Goal: Task Accomplishment & Management: Manage account settings

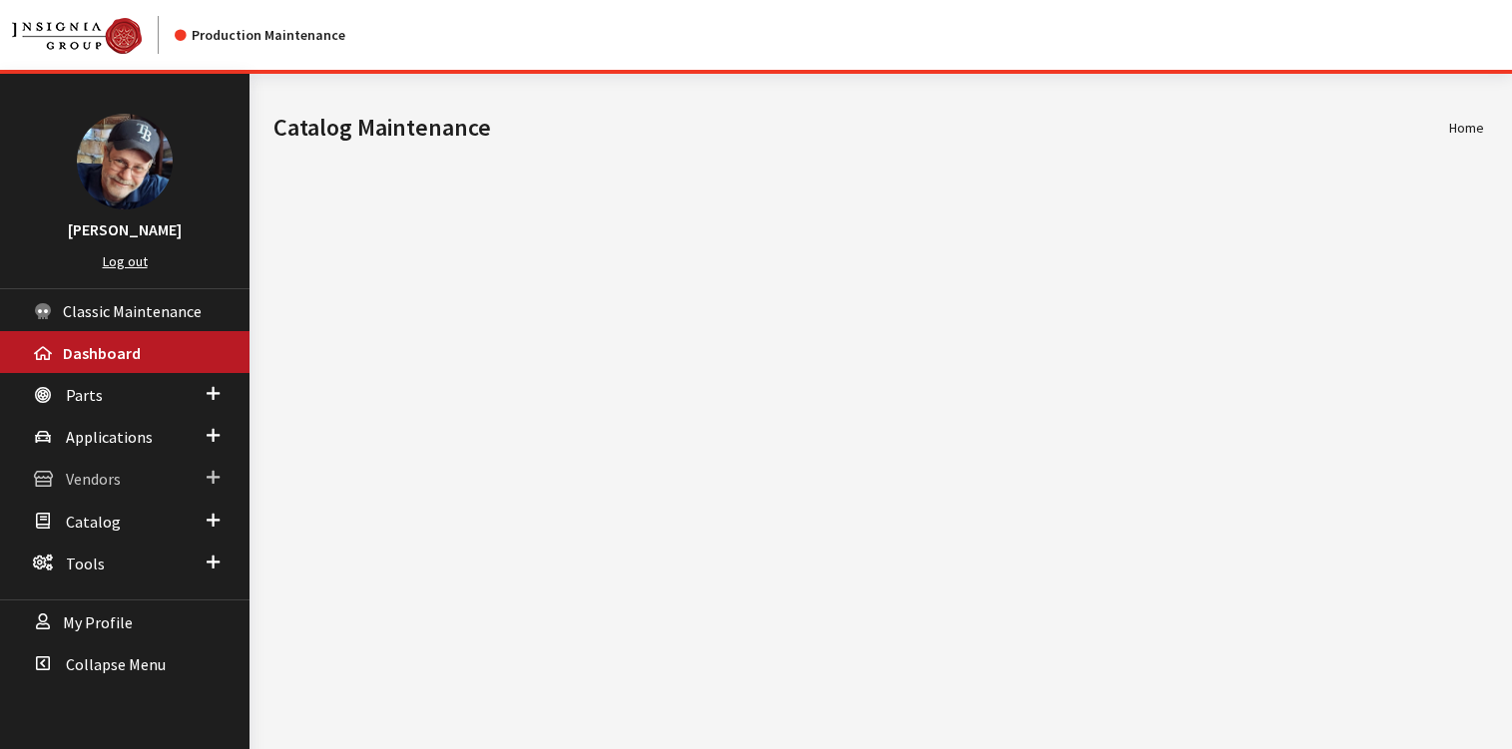
click at [96, 473] on span "Vendors" at bounding box center [93, 480] width 55 height 20
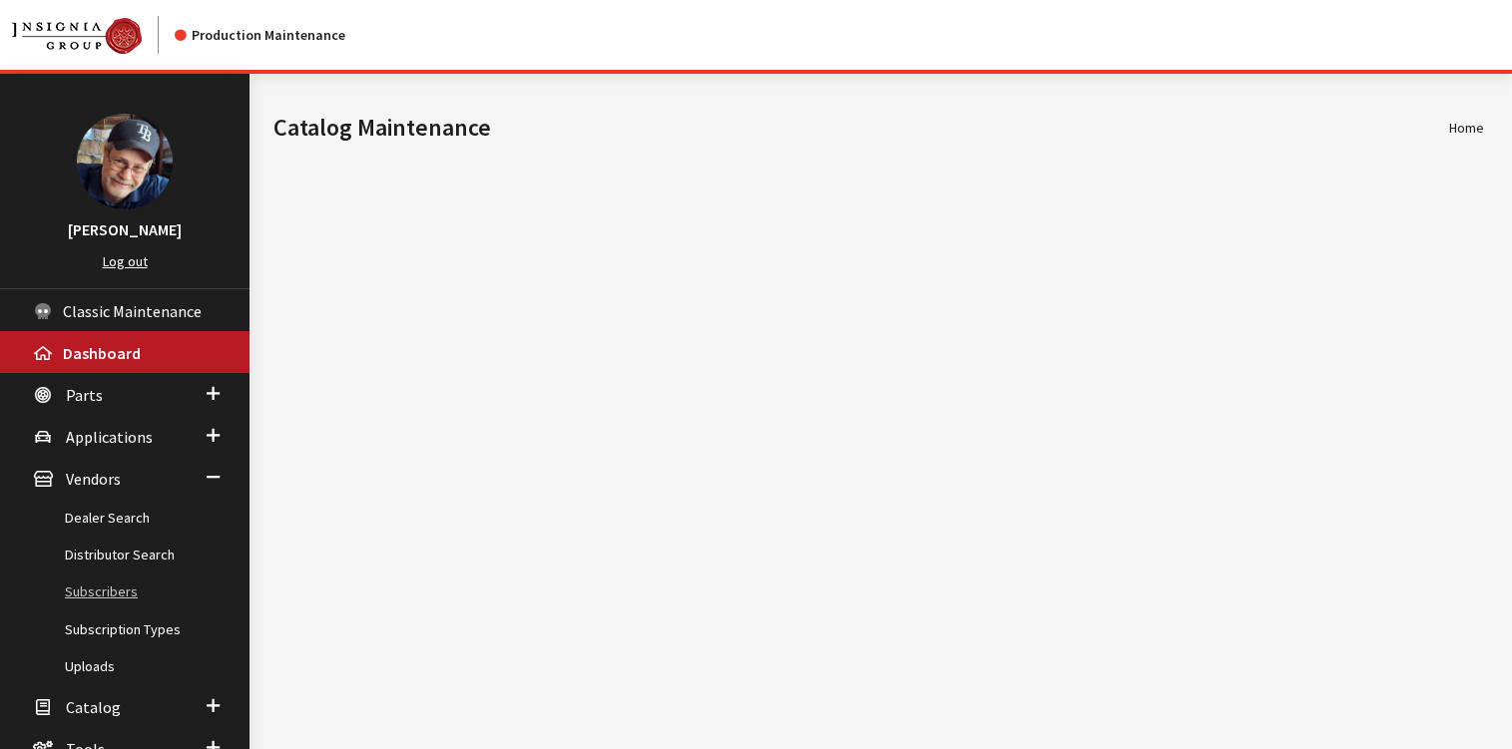
click at [103, 594] on link "Subscribers" at bounding box center [124, 592] width 249 height 37
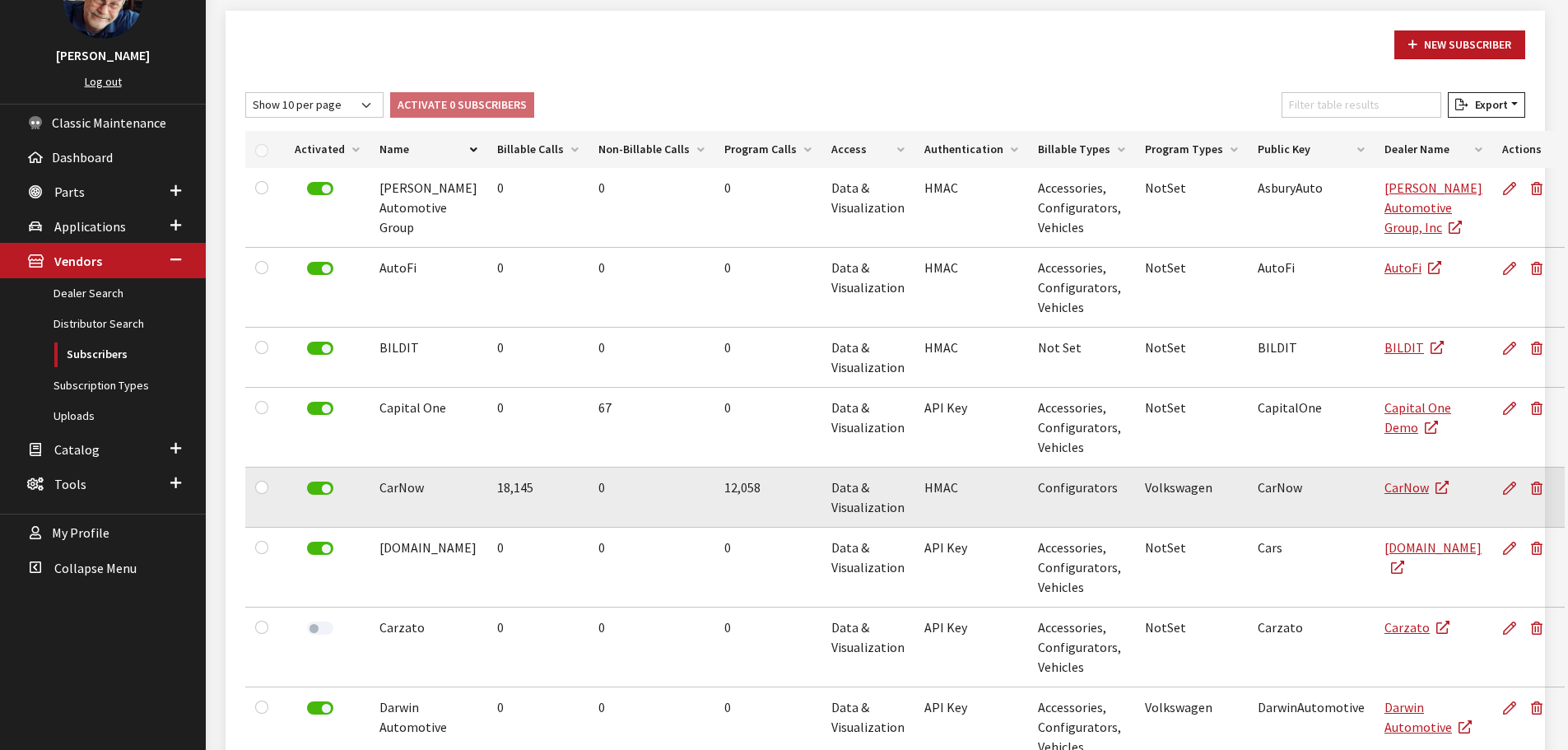
scroll to position [136, 0]
click at [1246, 486] on icon at bounding box center [1509, 488] width 13 height 13
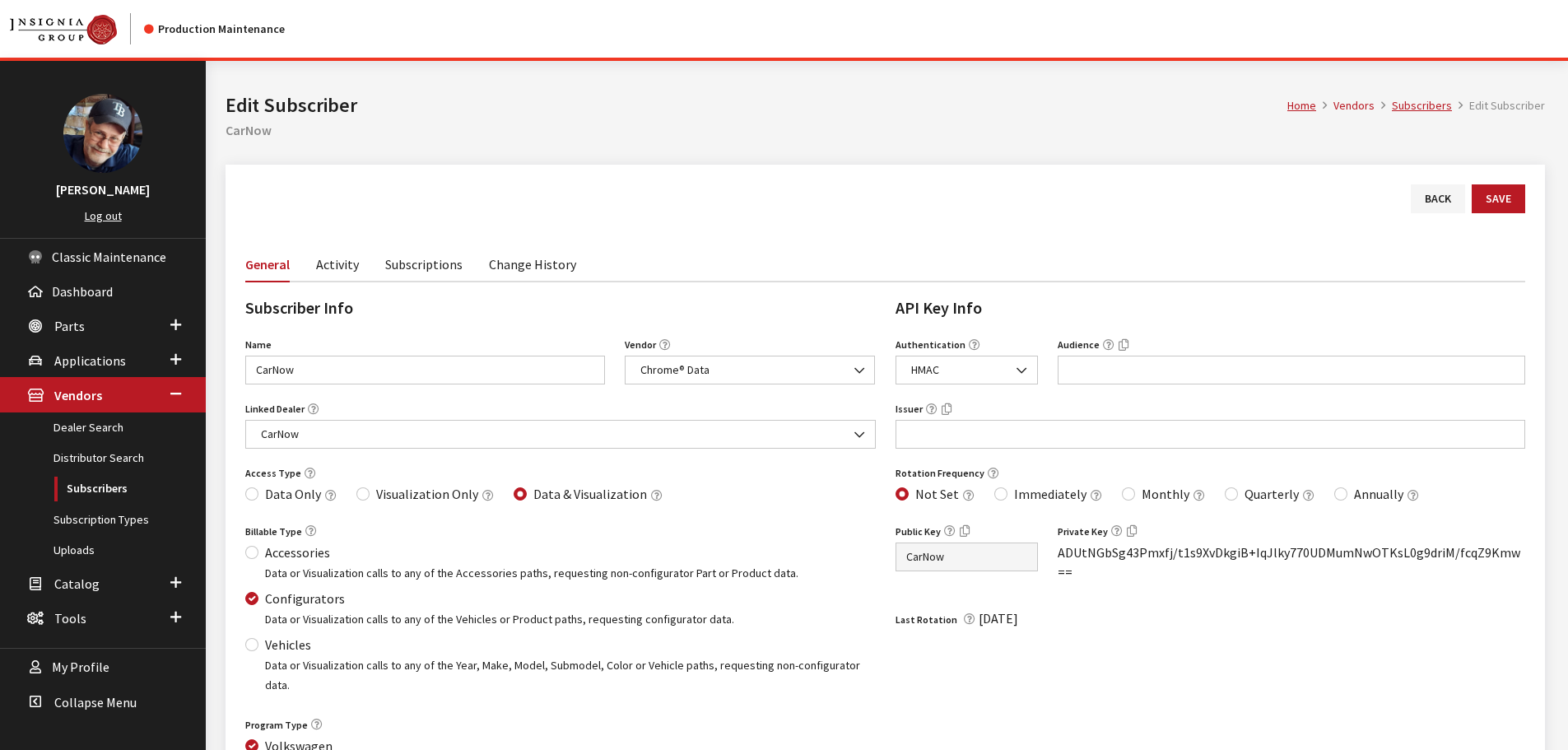
click at [341, 264] on link "Activity" at bounding box center [337, 263] width 43 height 35
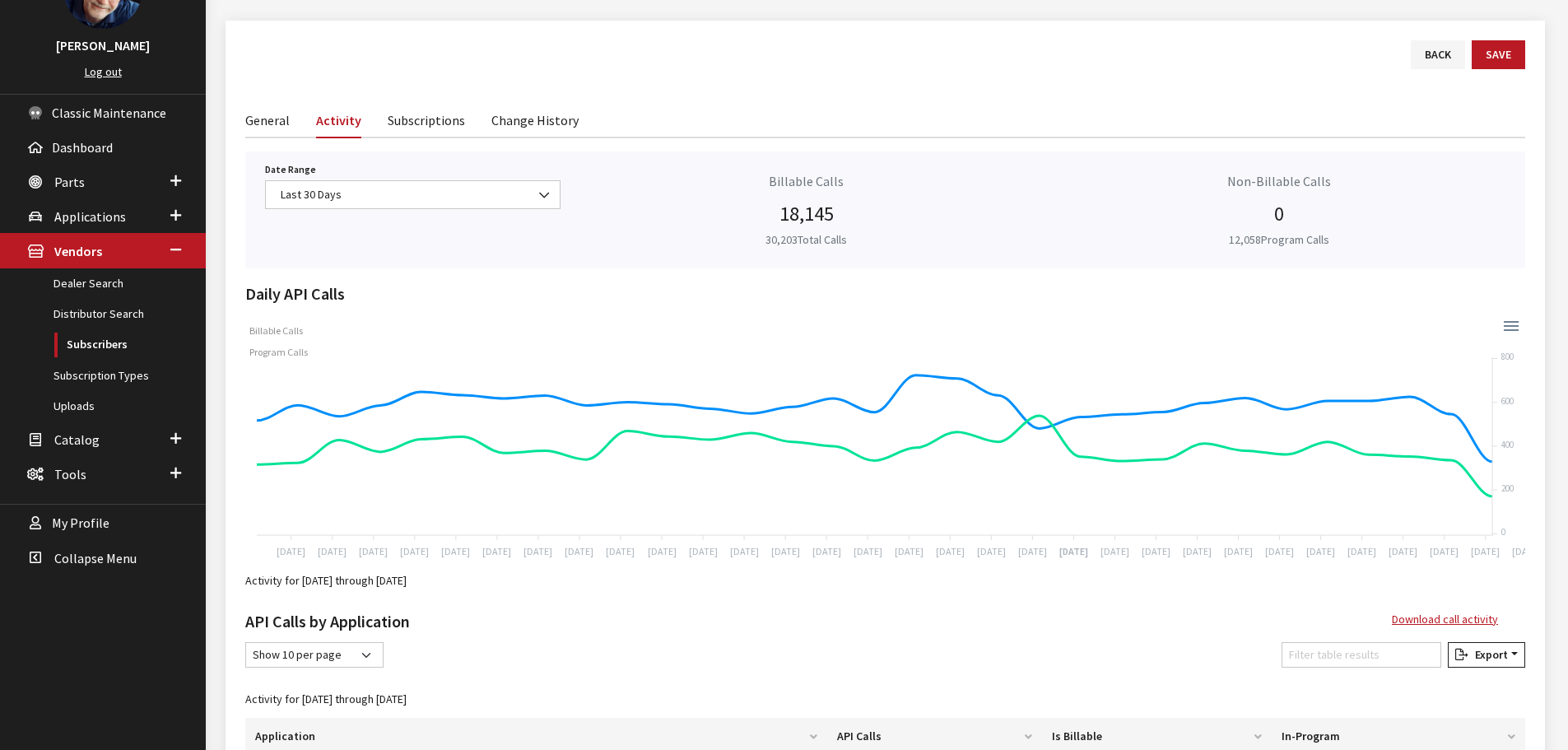
scroll to position [144, 0]
